Goal: Browse casually

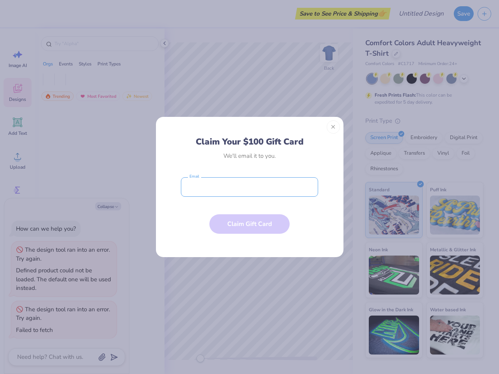
type textarea "x"
click at [250, 187] on input "email" at bounding box center [249, 186] width 137 height 19
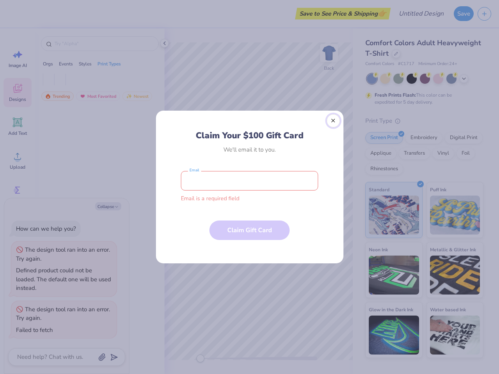
click at [333, 127] on button "Close" at bounding box center [333, 120] width 13 height 13
